Goal: Task Accomplishment & Management: Use online tool/utility

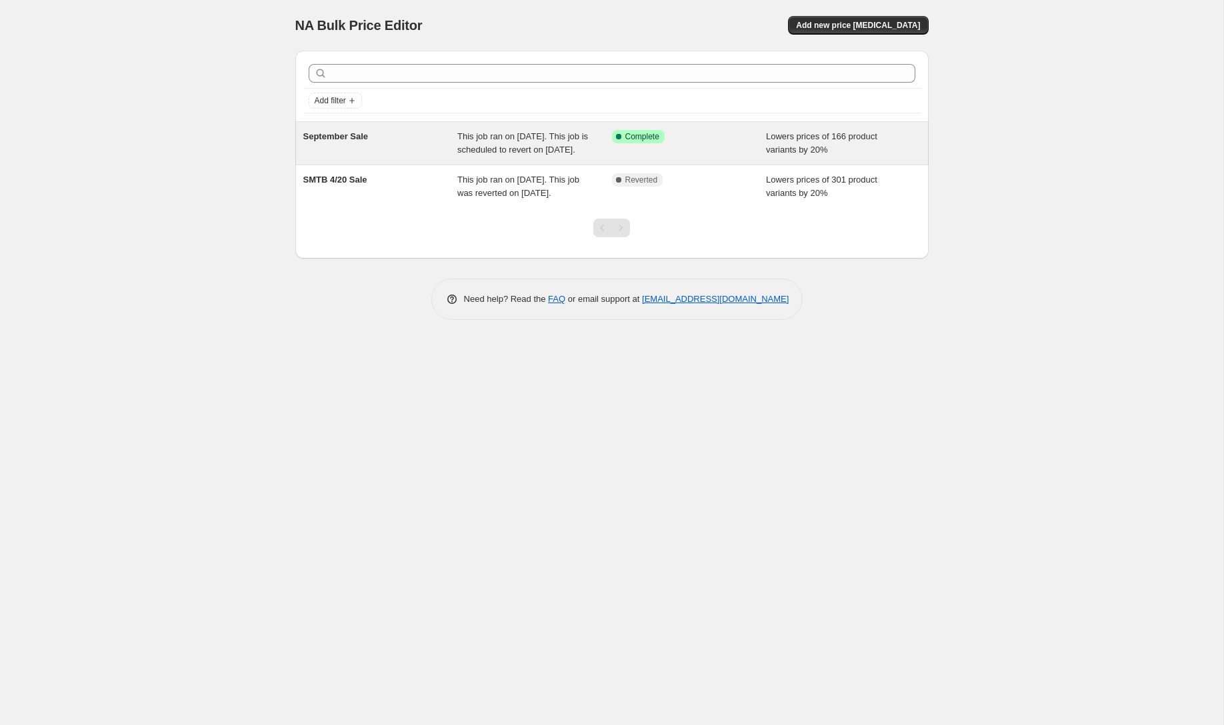
click at [455, 142] on div "September Sale" at bounding box center [380, 143] width 155 height 27
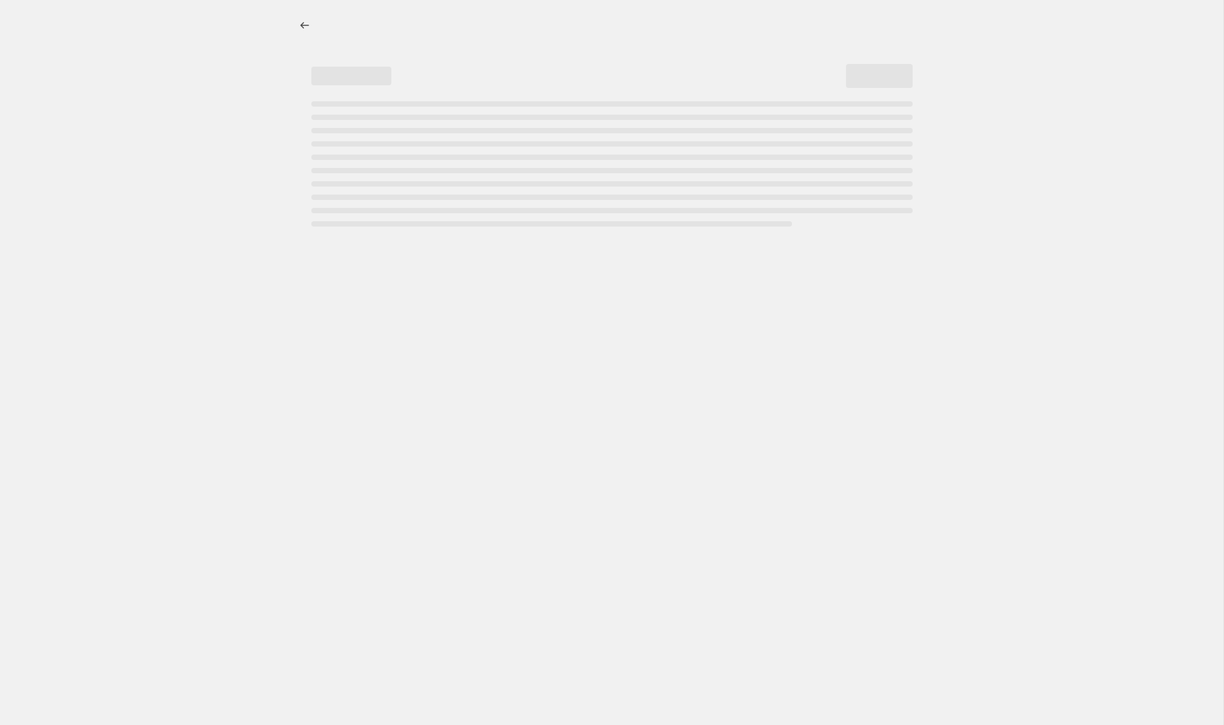
select select "percentage"
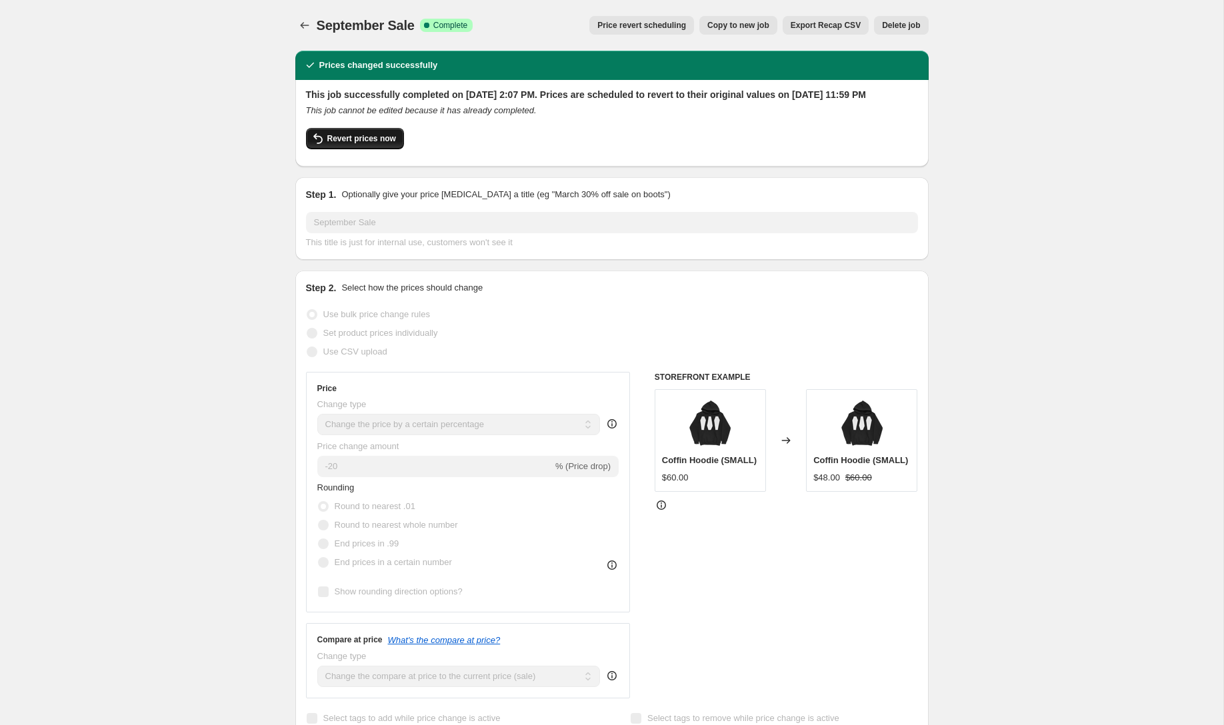
click at [385, 144] on span "Revert prices now" at bounding box center [361, 138] width 69 height 11
checkbox input "false"
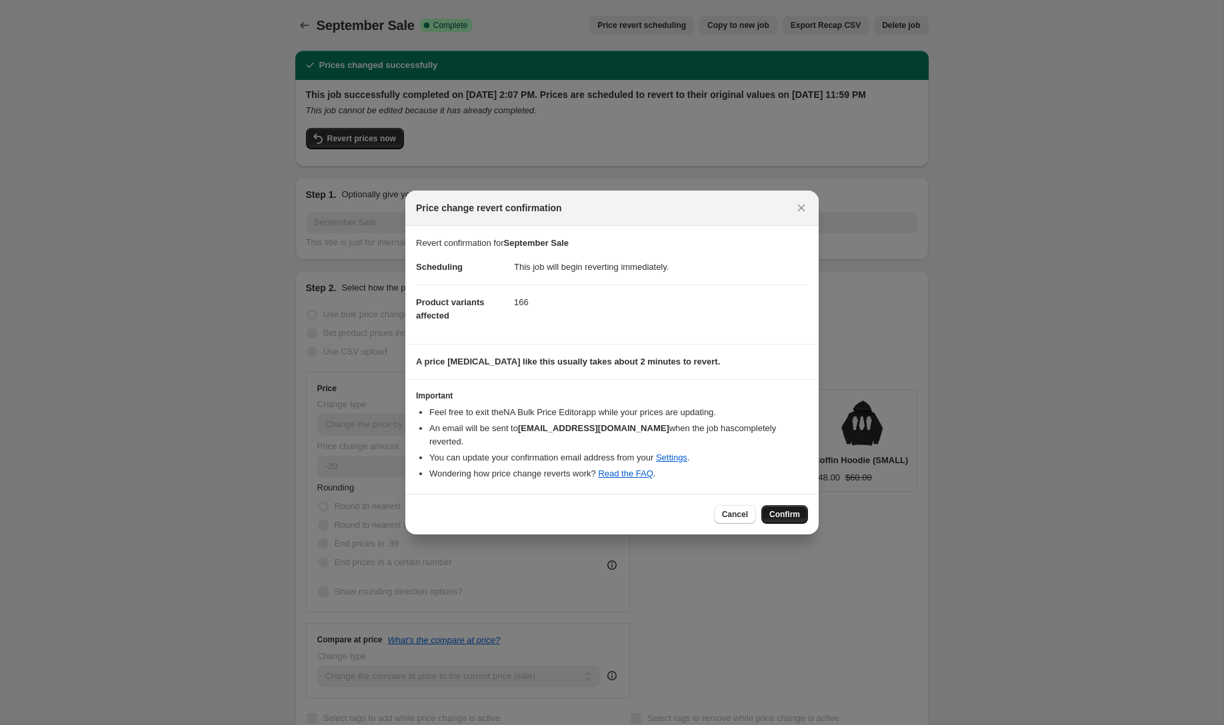
click at [781, 511] on span "Confirm" at bounding box center [784, 514] width 31 height 11
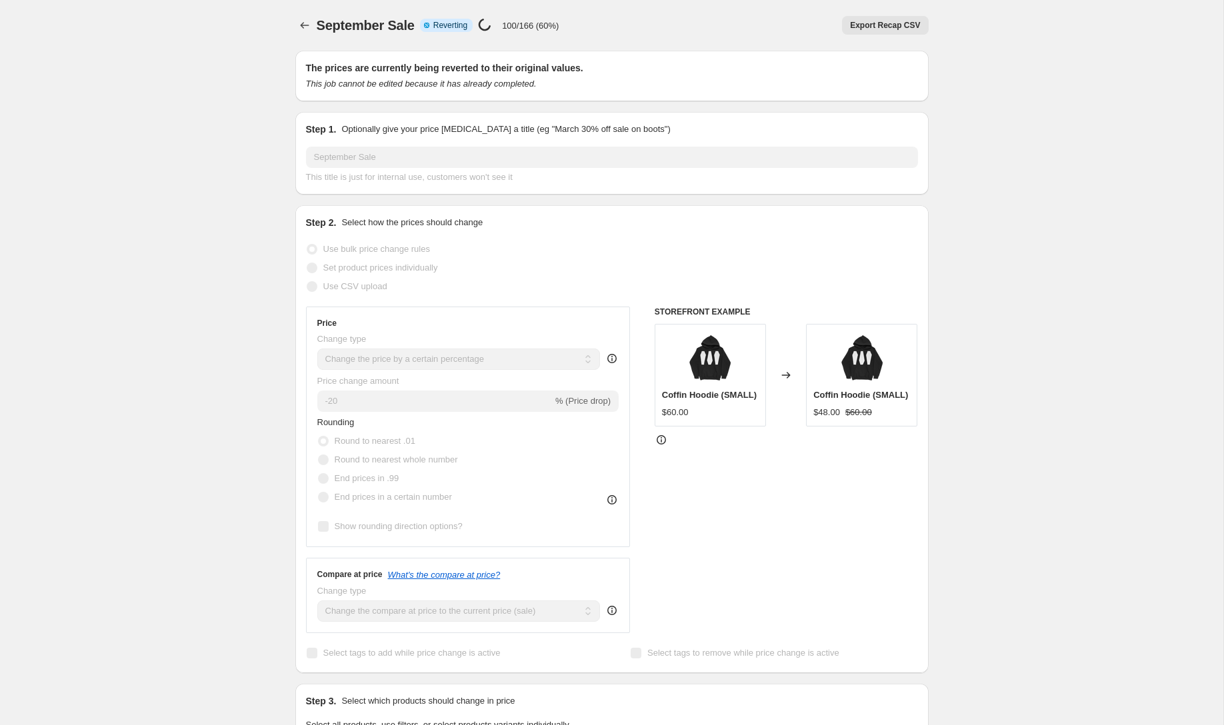
select select "percentage"
